Goal: Information Seeking & Learning: Learn about a topic

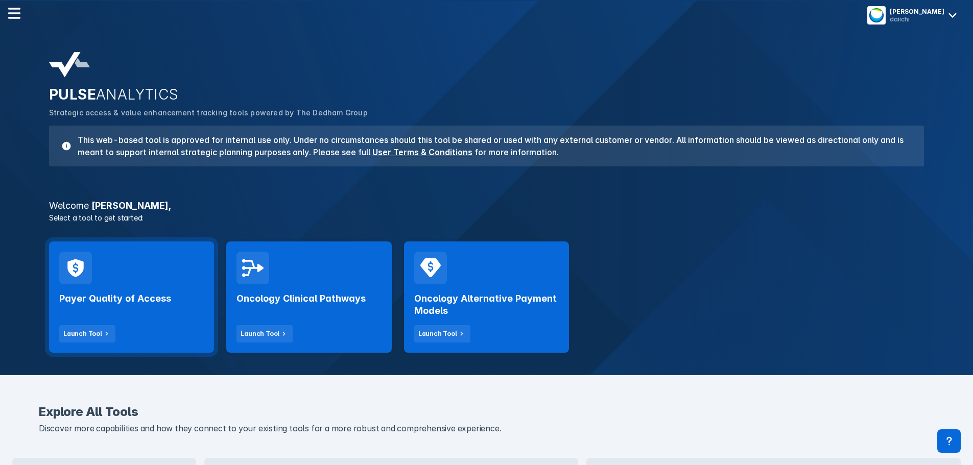
click at [152, 311] on div "Payer Quality of Access Launch Tool" at bounding box center [131, 314] width 145 height 58
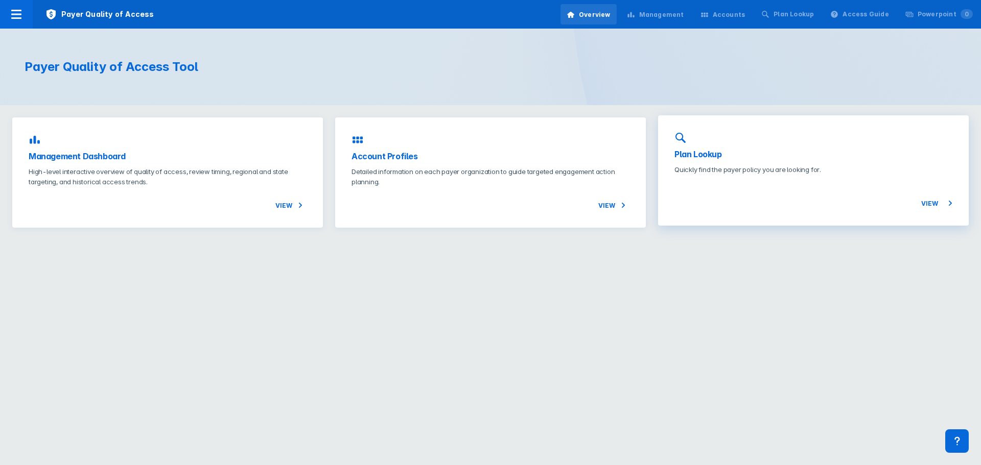
click at [709, 156] on h3 "Plan Lookup" at bounding box center [813, 154] width 278 height 12
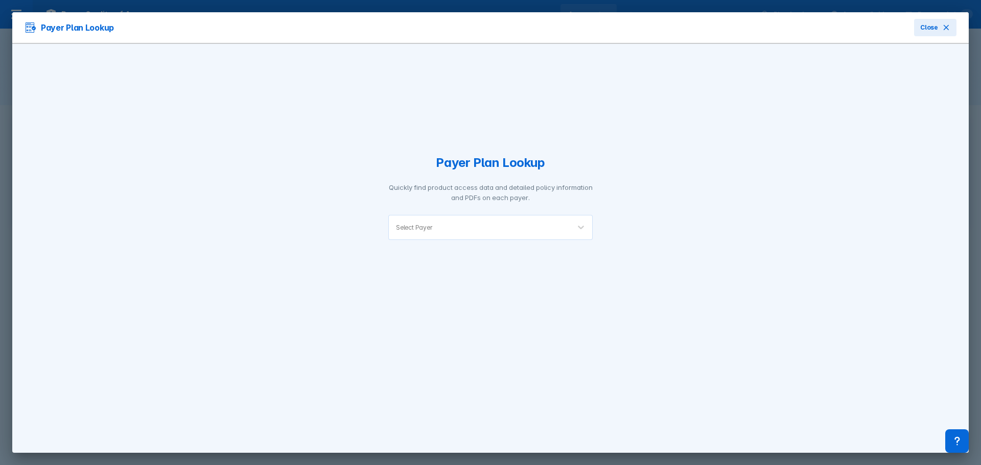
click at [524, 239] on div "Select Payer" at bounding box center [479, 228] width 181 height 24
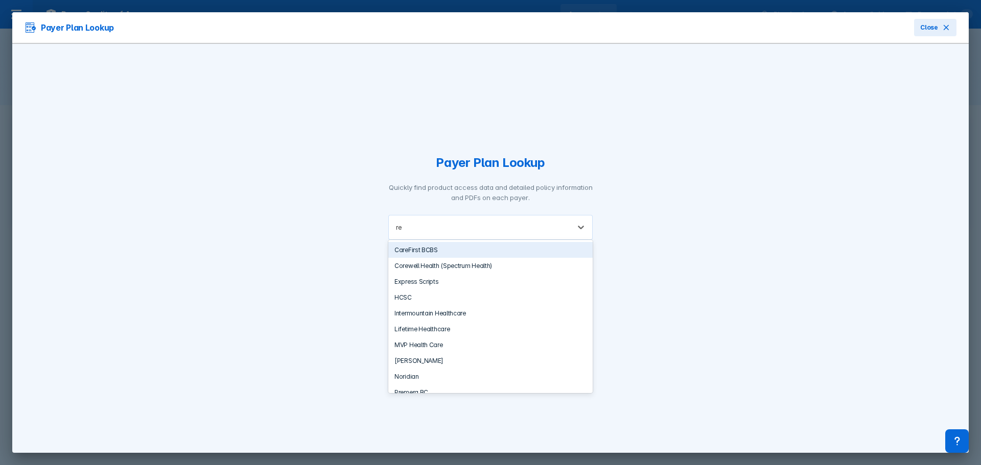
type input "r"
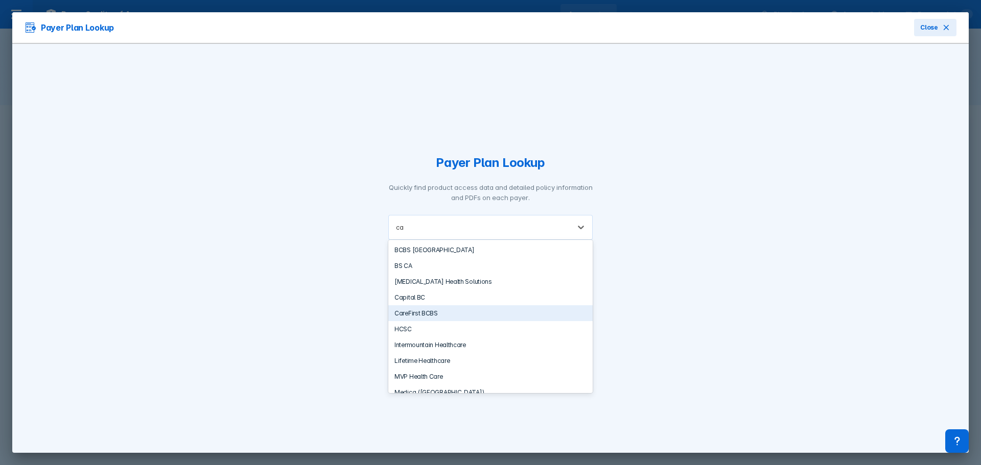
type input "cam"
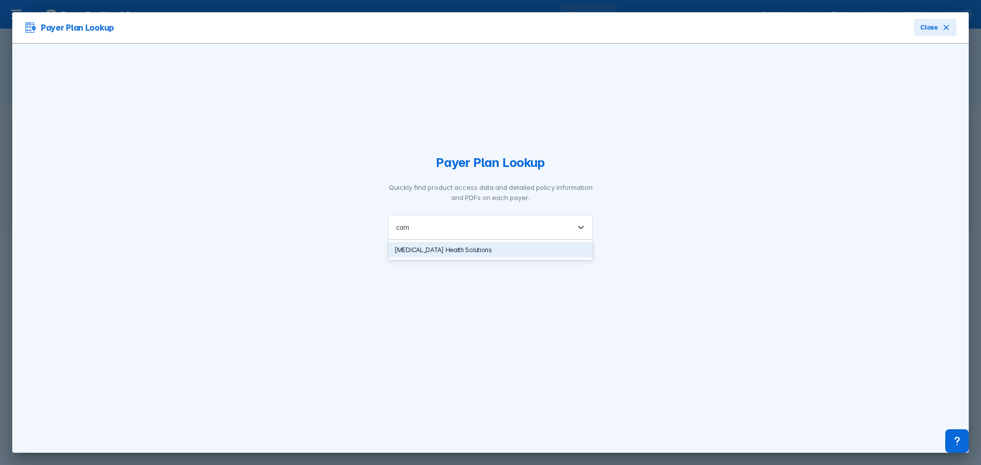
click at [501, 248] on div "[MEDICAL_DATA] Health Solutions" at bounding box center [490, 250] width 204 height 16
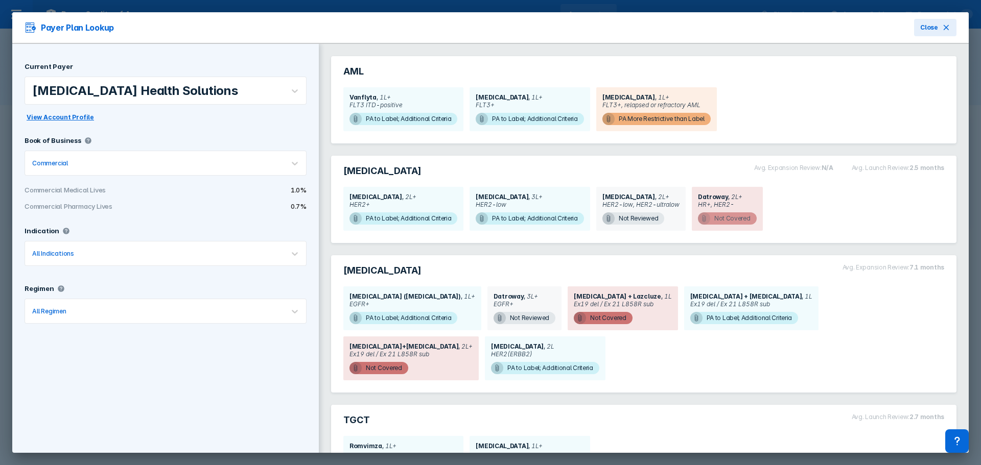
click at [727, 215] on span "Not Covered" at bounding box center [727, 218] width 59 height 12
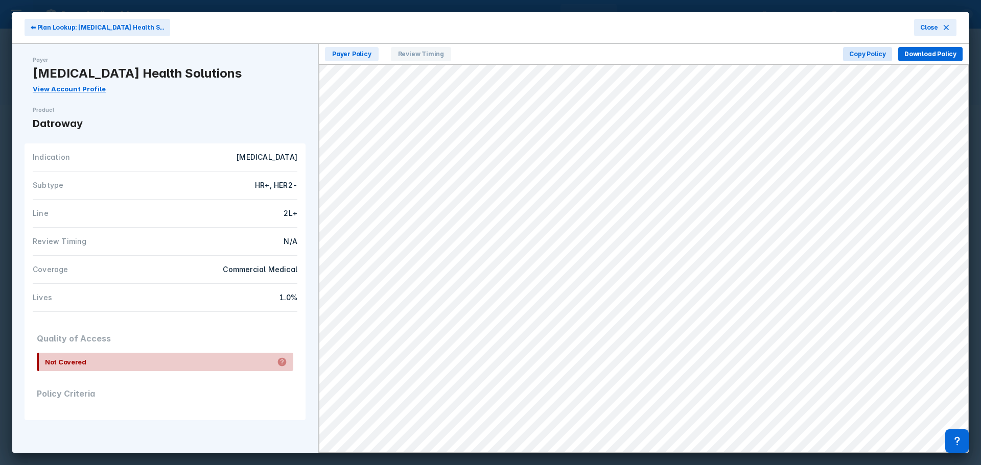
click at [393, 26] on div "⬅ Plan Lookup: [MEDICAL_DATA] Health S... Close" at bounding box center [490, 28] width 956 height 32
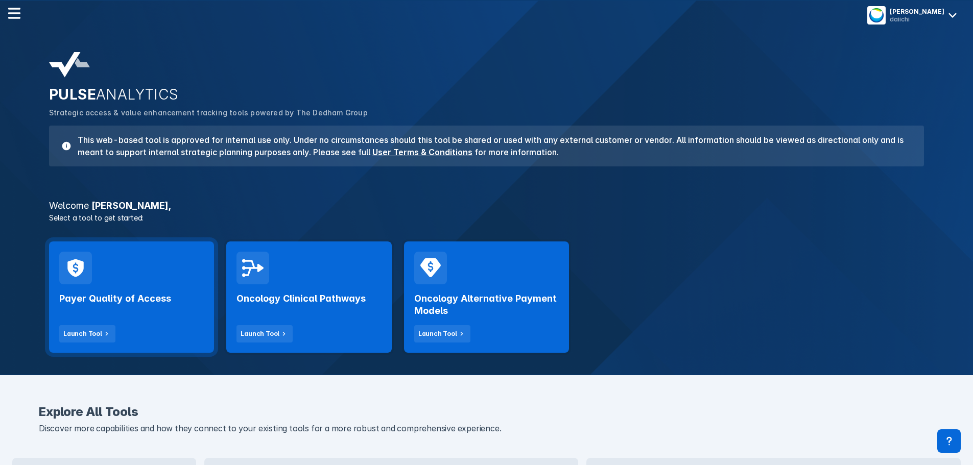
click at [142, 300] on h2 "Payer Quality of Access" at bounding box center [115, 299] width 112 height 12
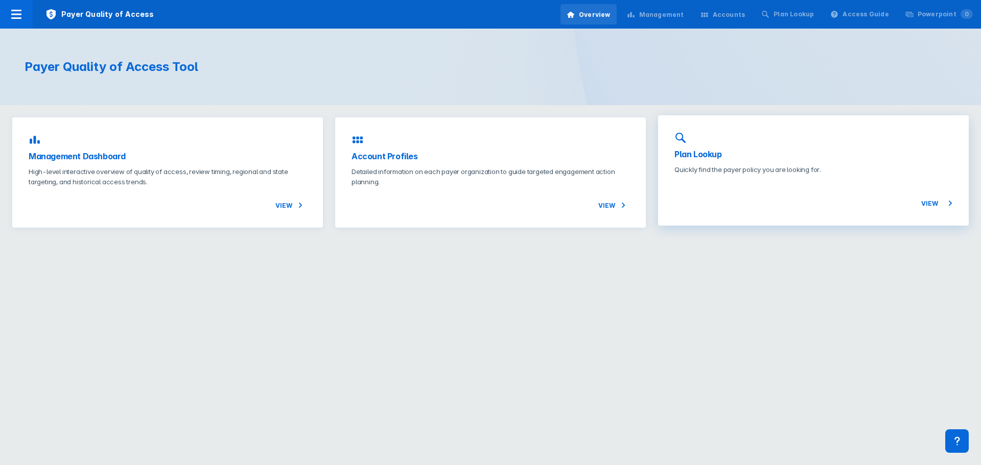
click at [690, 153] on h3 "Plan Lookup" at bounding box center [813, 154] width 278 height 12
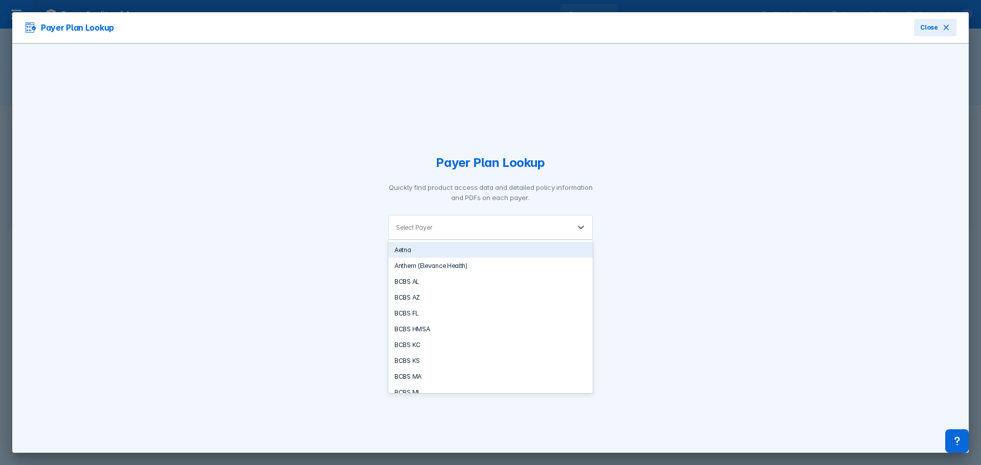
click at [456, 231] on div at bounding box center [498, 228] width 128 height 10
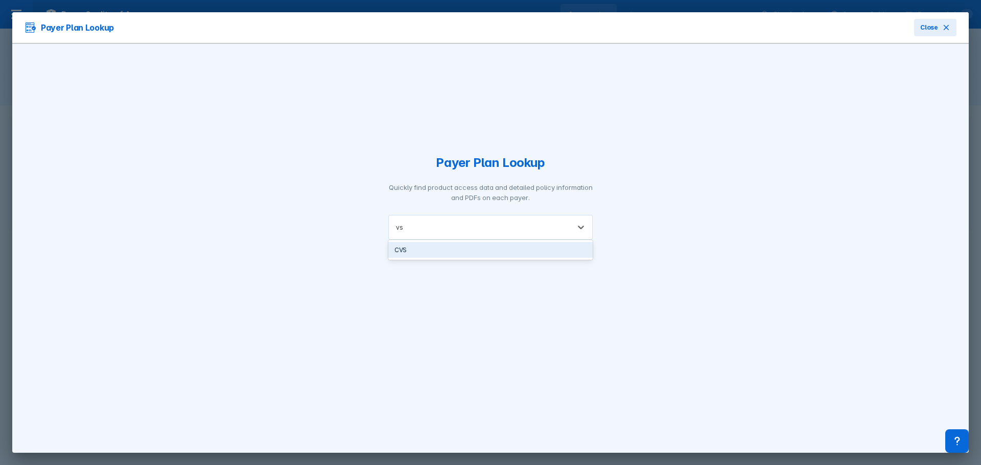
type input "v"
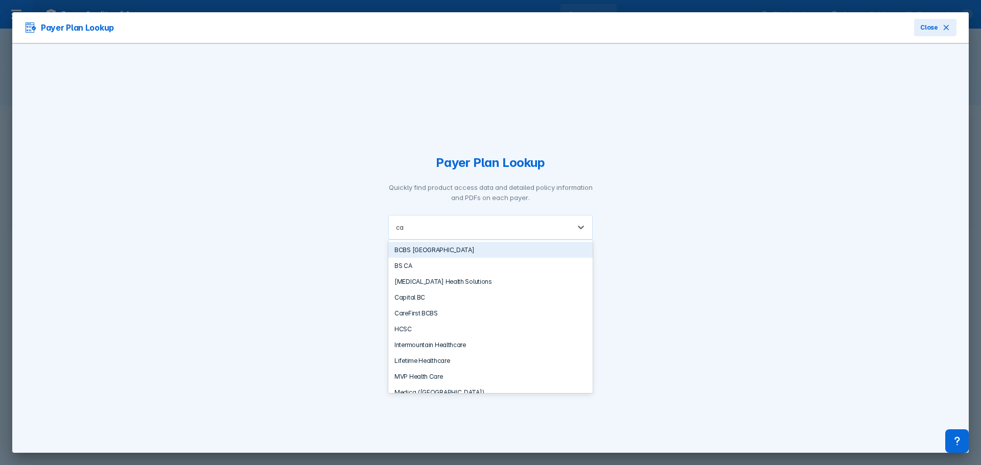
type input "cam"
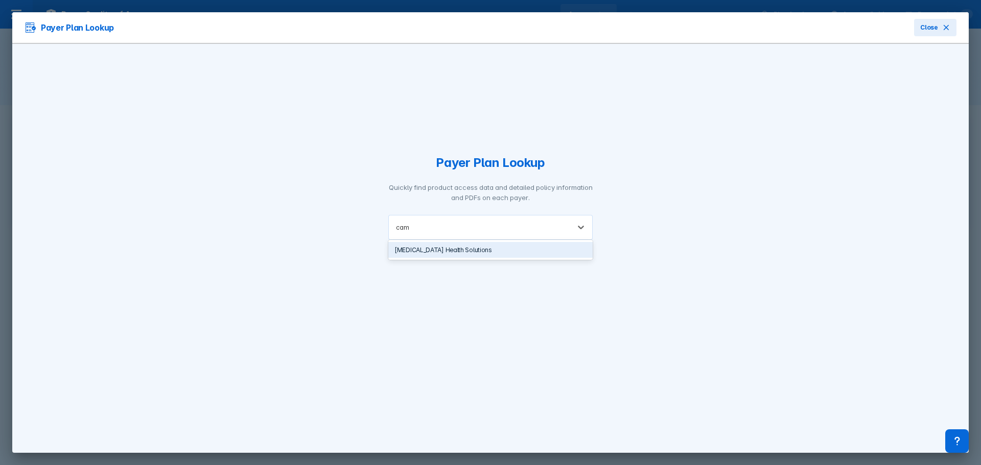
click at [484, 246] on div "Cambia Health Solutions" at bounding box center [490, 250] width 204 height 16
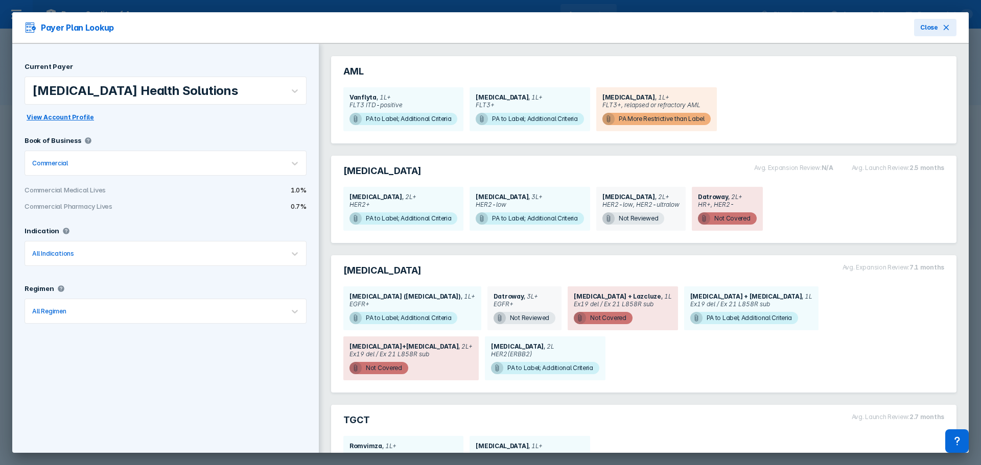
click at [67, 118] on span "View Account Profile" at bounding box center [60, 117] width 67 height 9
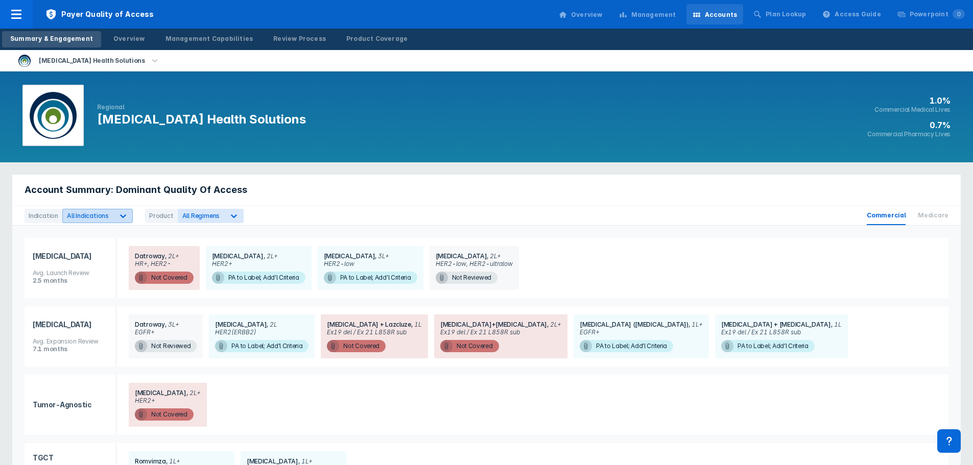
click at [119, 218] on icon at bounding box center [123, 216] width 10 height 10
click at [73, 263] on Cancer-checkbox "[MEDICAL_DATA]" at bounding box center [74, 261] width 7 height 7
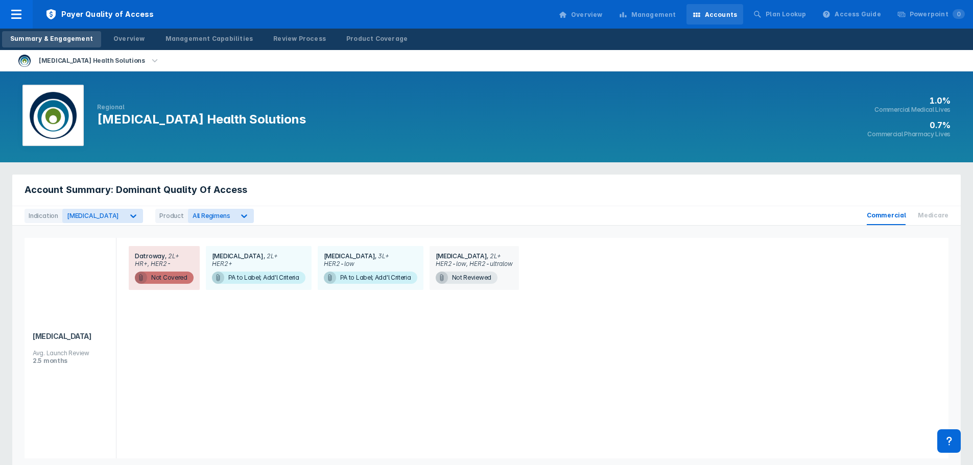
click at [371, 218] on div "Indication Breast Cancer Product All Regimens Commercial Medicare" at bounding box center [486, 215] width 949 height 19
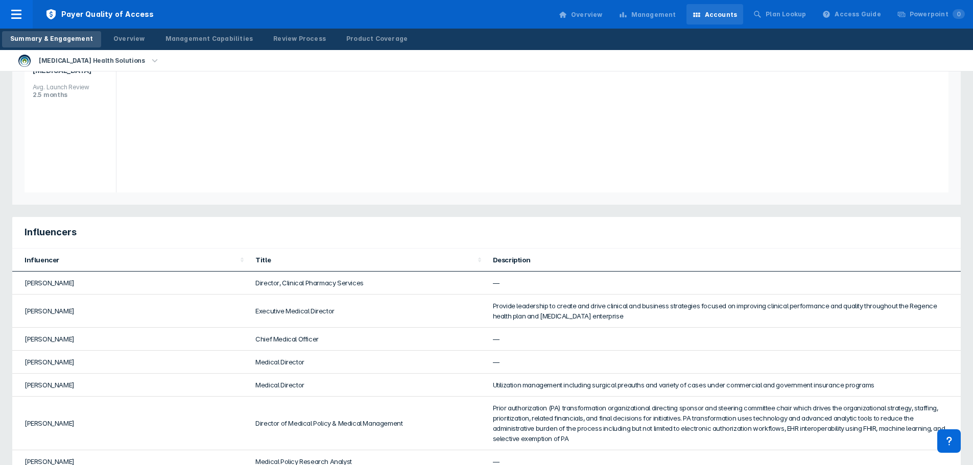
scroll to position [11, 0]
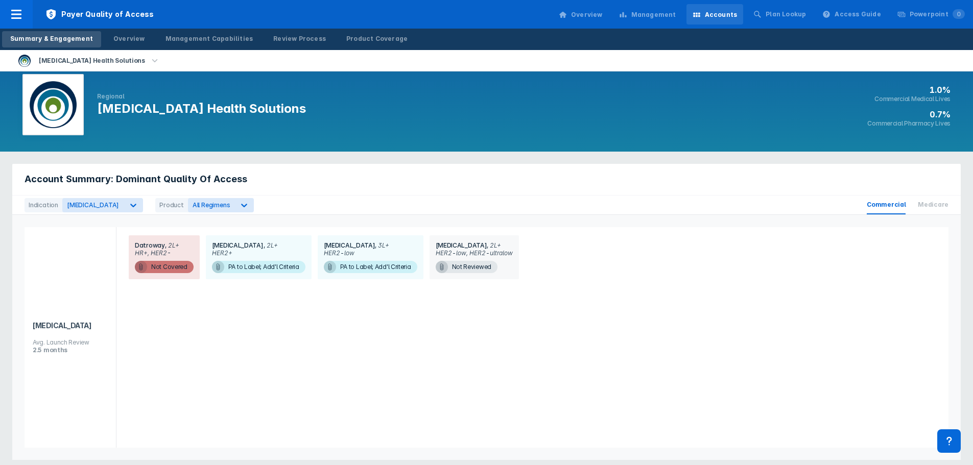
click at [57, 98] on img at bounding box center [53, 104] width 47 height 47
click at [109, 59] on li "[MEDICAL_DATA] Health Solutions" at bounding box center [89, 60] width 167 height 21
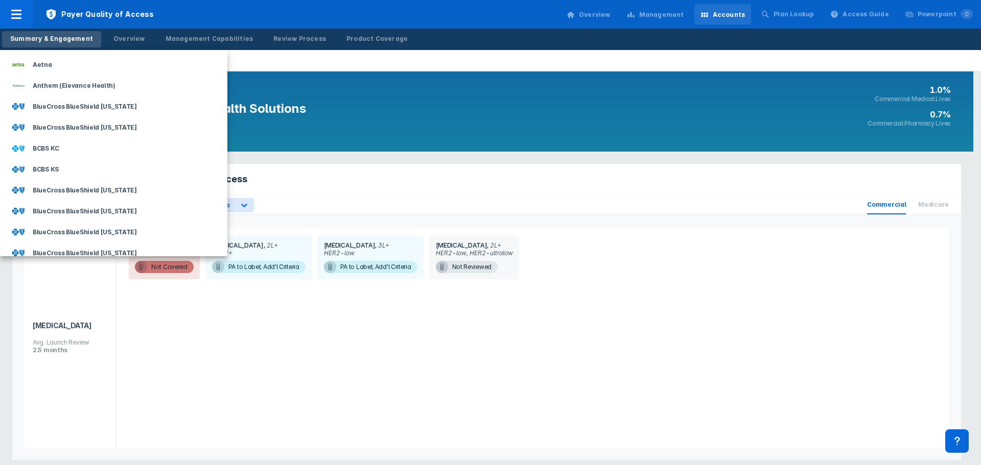
click at [250, 75] on div at bounding box center [490, 232] width 981 height 465
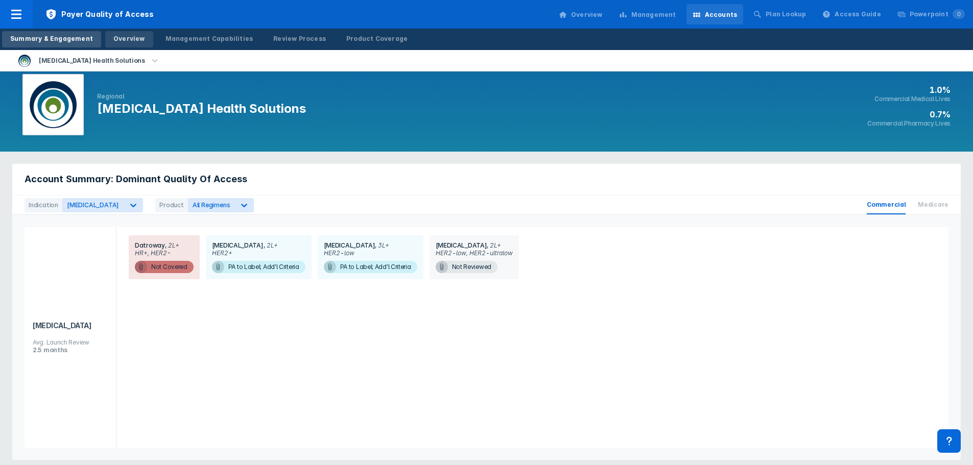
click at [125, 40] on div "Overview" at bounding box center [129, 38] width 32 height 9
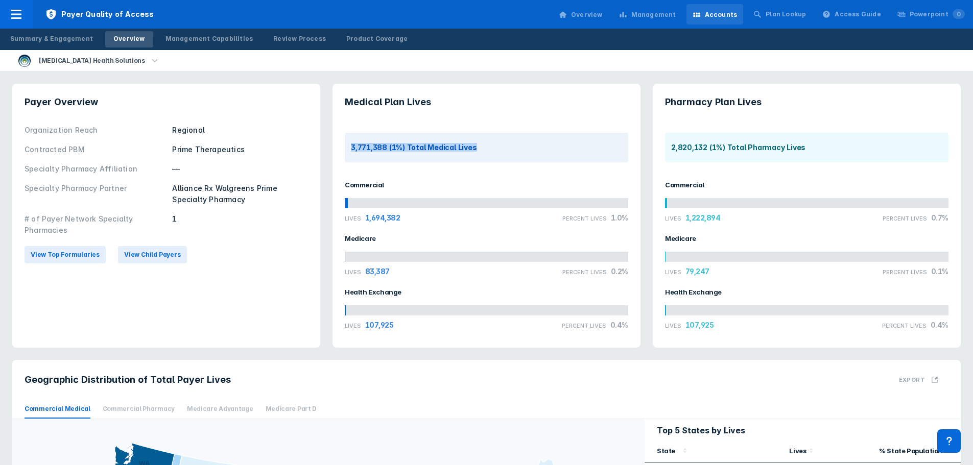
drag, startPoint x: 352, startPoint y: 148, endPoint x: 472, endPoint y: 153, distance: 120.1
click at [472, 153] on div "3,771,388 (1%) Total Medical Lives" at bounding box center [486, 148] width 283 height 30
copy div "3,771,388 (1%) Total Medical Lives"
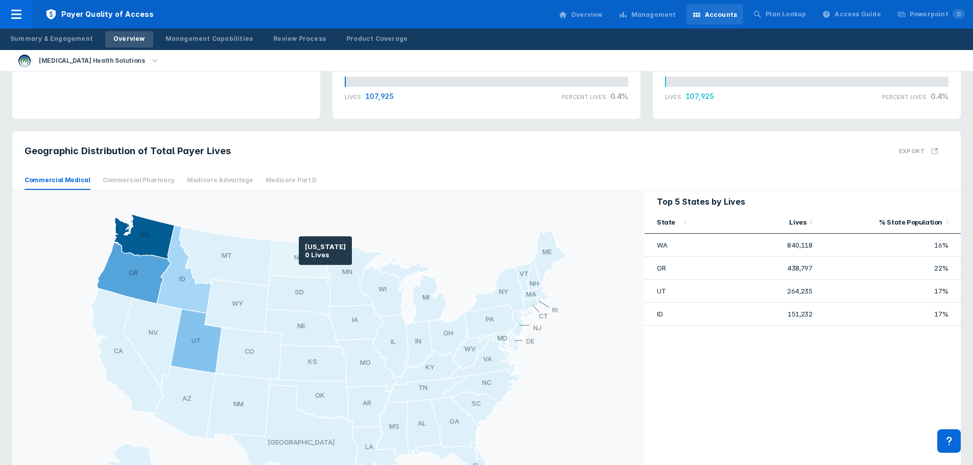
scroll to position [255, 0]
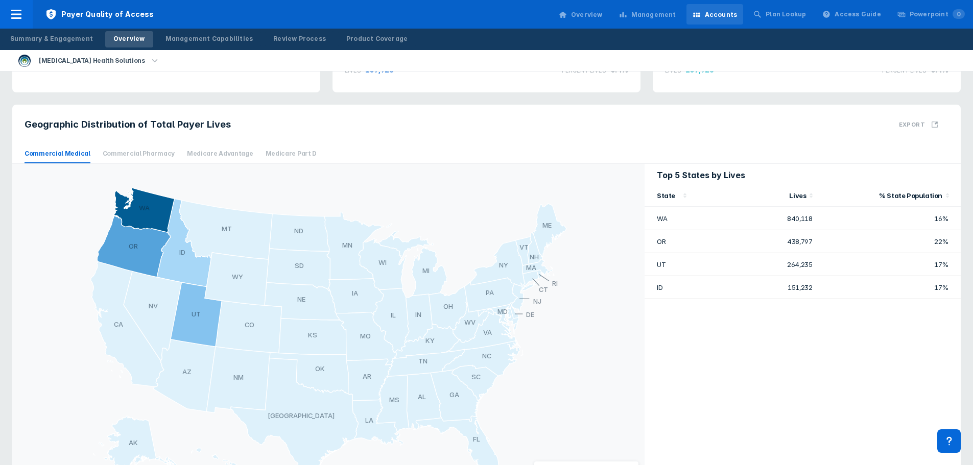
click at [769, 386] on div "Top 5 States by Lives State Lives % State Population WA 840,118 16% OR 438,797 …" at bounding box center [803, 339] width 316 height 351
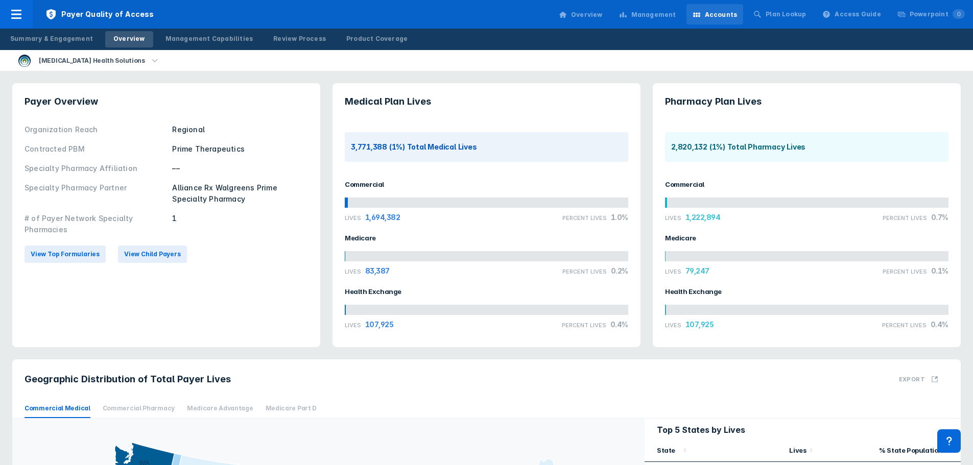
scroll to position [0, 0]
